Goal: Register for event/course

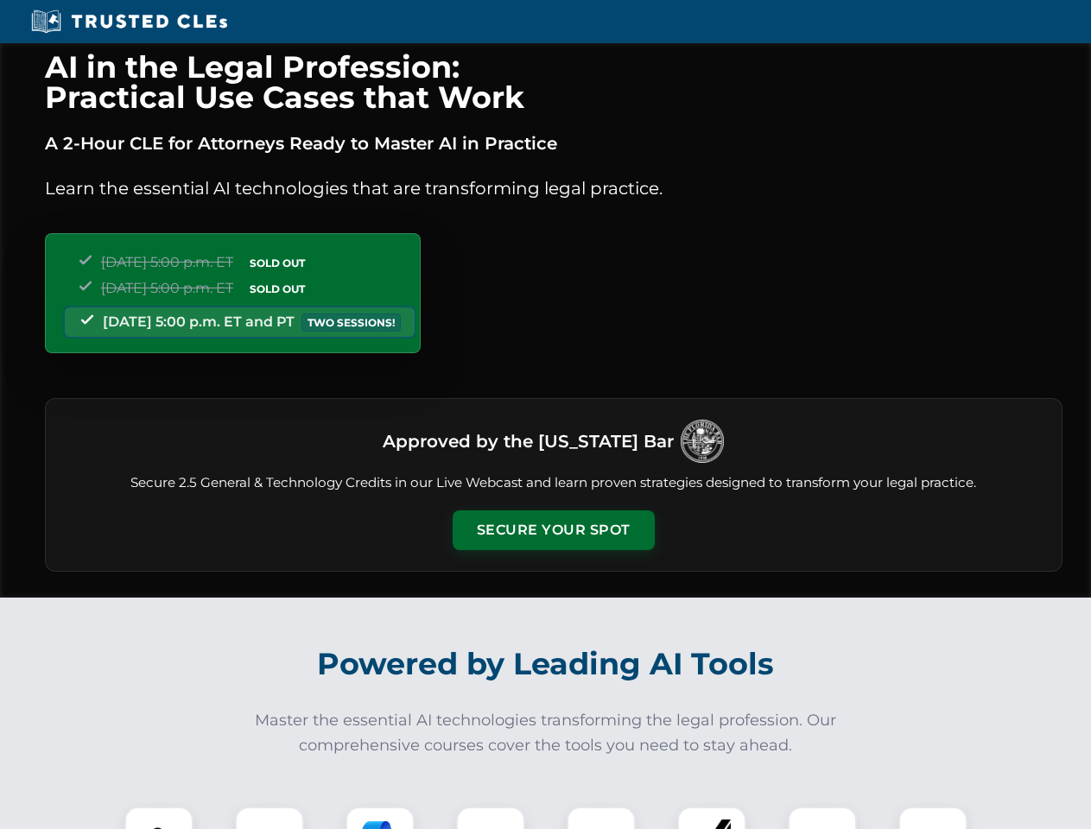
click at [553, 530] on button "Secure Your Spot" at bounding box center [554, 531] width 202 height 40
click at [159, 818] on img at bounding box center [159, 841] width 50 height 50
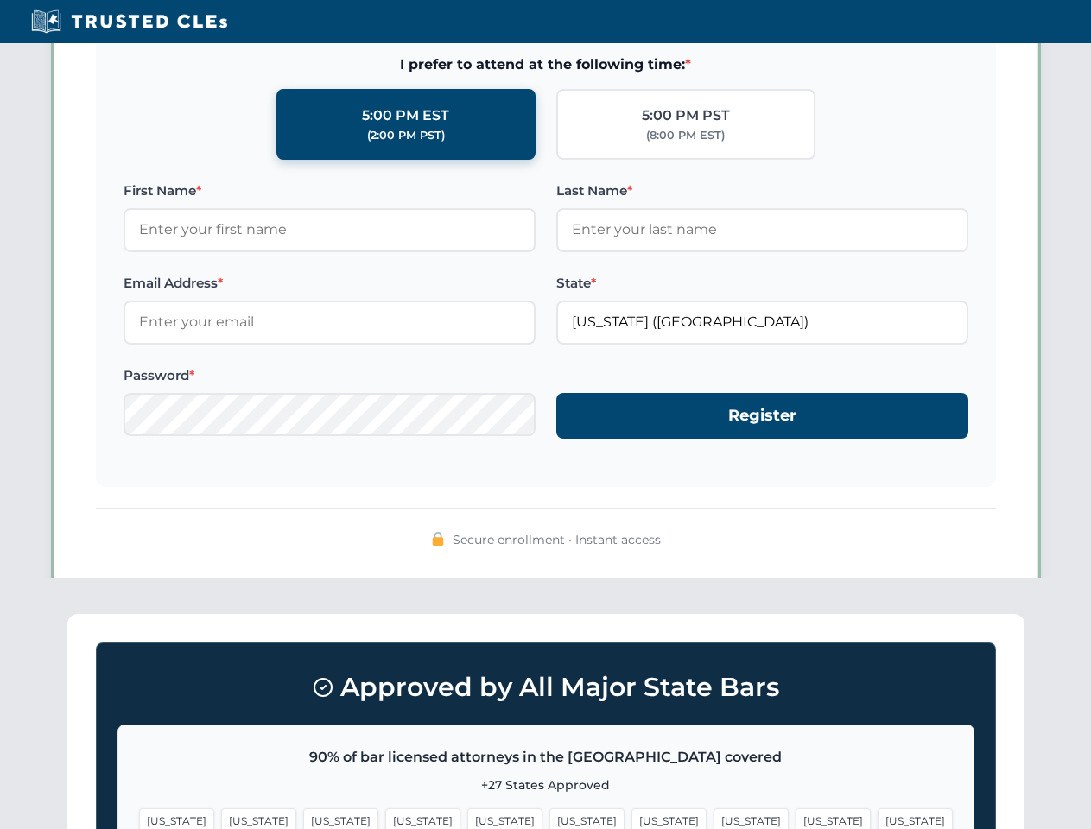
click at [632, 818] on span "[US_STATE]" at bounding box center [669, 821] width 75 height 25
click at [796, 818] on span "[US_STATE]" at bounding box center [833, 821] width 75 height 25
